Goal: Transaction & Acquisition: Purchase product/service

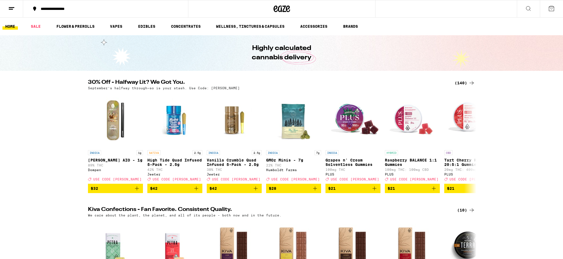
click at [523, 6] on button at bounding box center [528, 8] width 23 height 17
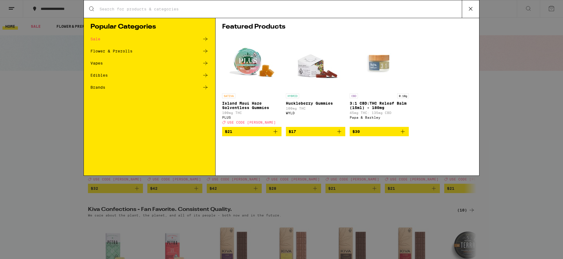
click at [115, 9] on input "Search for Products" at bounding box center [280, 9] width 363 height 5
type input "garlic starship"
